Goal: Task Accomplishment & Management: Complete application form

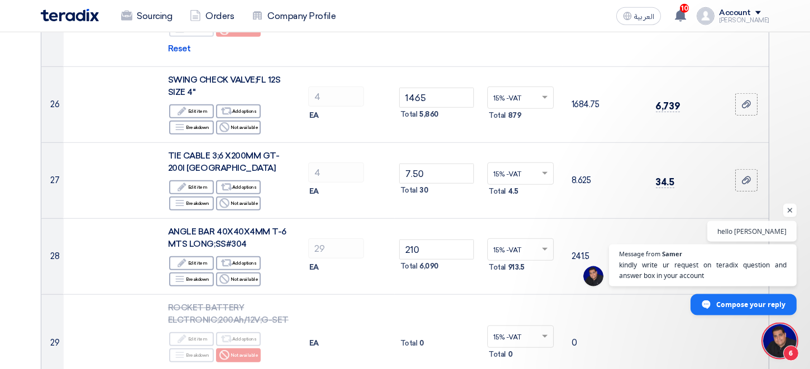
scroll to position [87, 0]
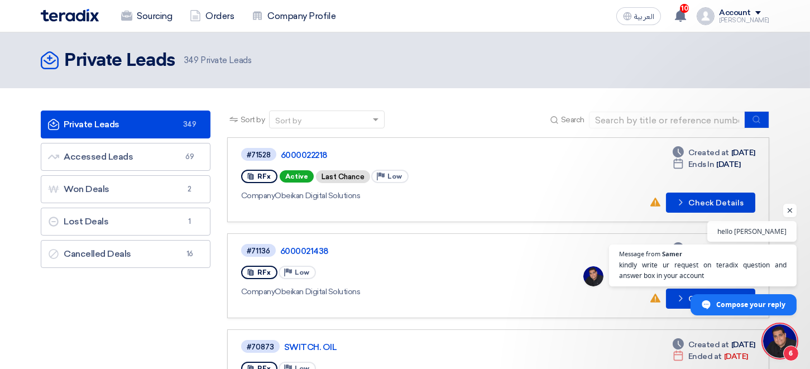
scroll to position [87, 0]
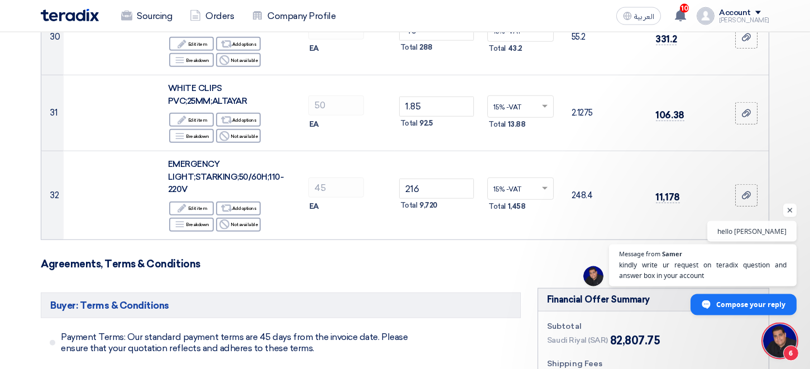
scroll to position [2595, 0]
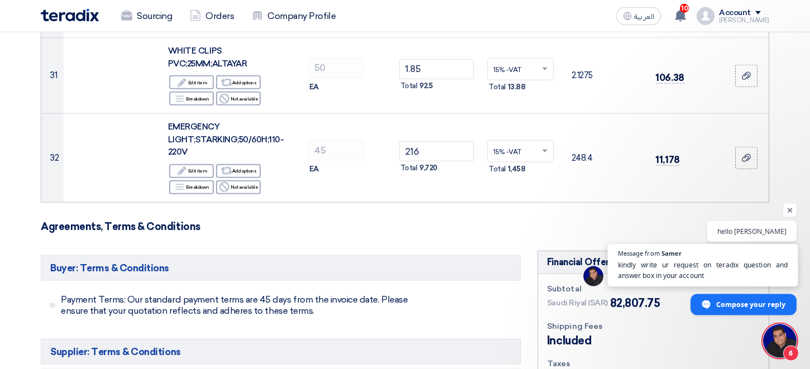
click at [684, 270] on span "kindly write ur request on teradix question and answer box in your account" at bounding box center [703, 271] width 170 height 22
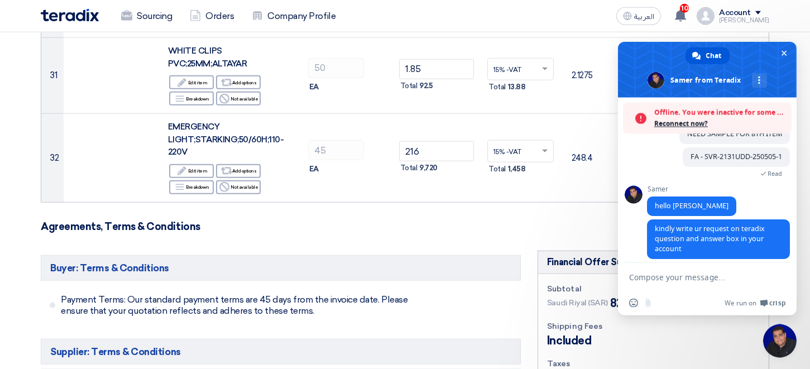
scroll to position [87, 0]
click at [687, 278] on textarea "Compose your message..." at bounding box center [695, 277] width 132 height 10
